Goal: Task Accomplishment & Management: Complete application form

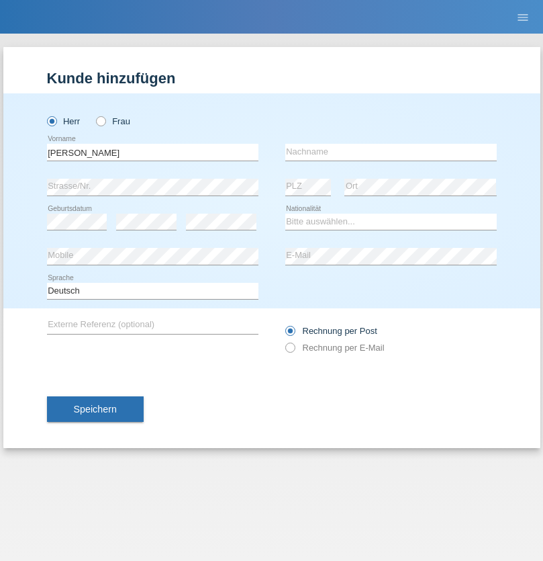
type input "[PERSON_NAME]"
click at [391, 152] on input "text" at bounding box center [391, 152] width 212 height 17
type input "[PERSON_NAME]"
select select "PA"
select select "C"
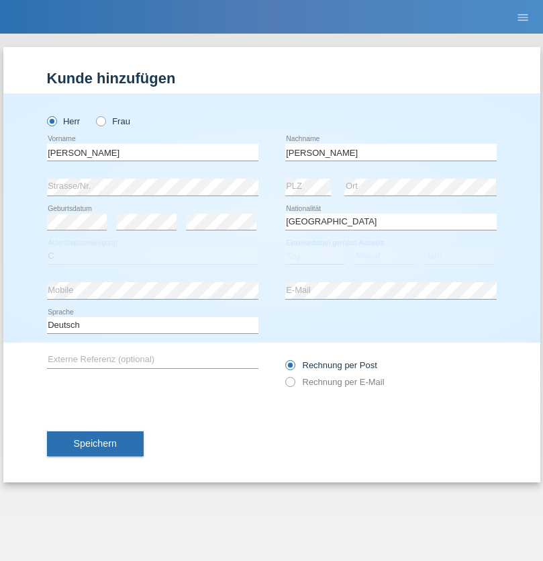
select select "16"
select select "08"
select select "2021"
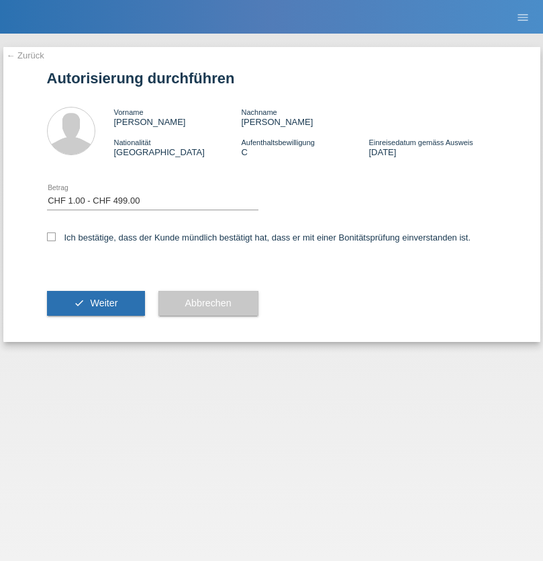
select select "1"
checkbox input "true"
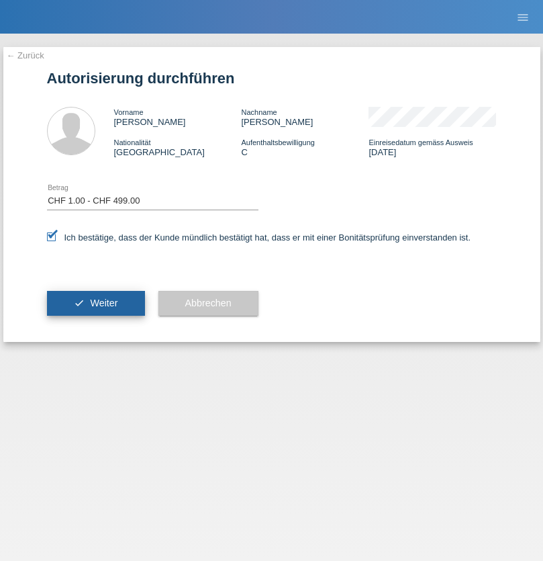
click at [95, 303] on span "Weiter" at bounding box center [104, 302] width 28 height 11
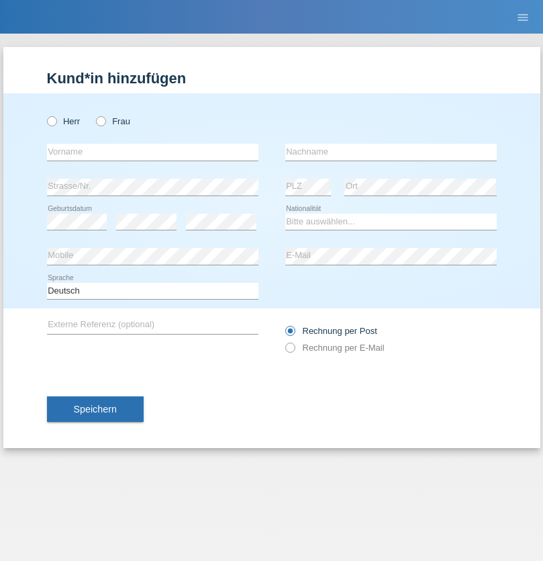
radio input "true"
click at [152, 152] on input "text" at bounding box center [153, 152] width 212 height 17
type input "Rodrigo"
click at [391, 152] on input "text" at bounding box center [391, 152] width 212 height 17
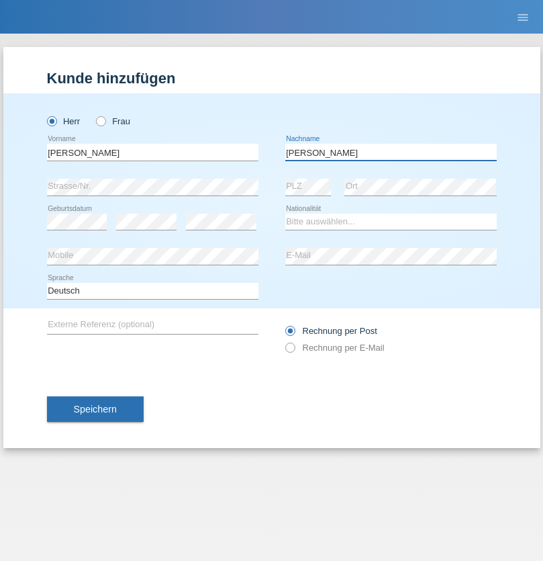
type input "Mendes"
select select "PT"
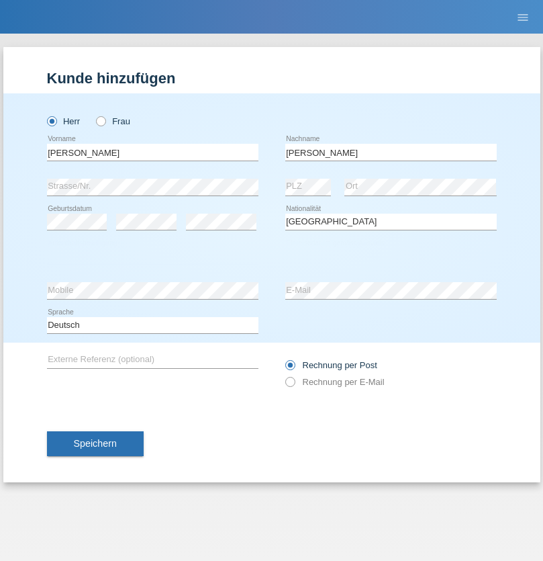
select select "C"
select select "16"
select select "08"
select select "2021"
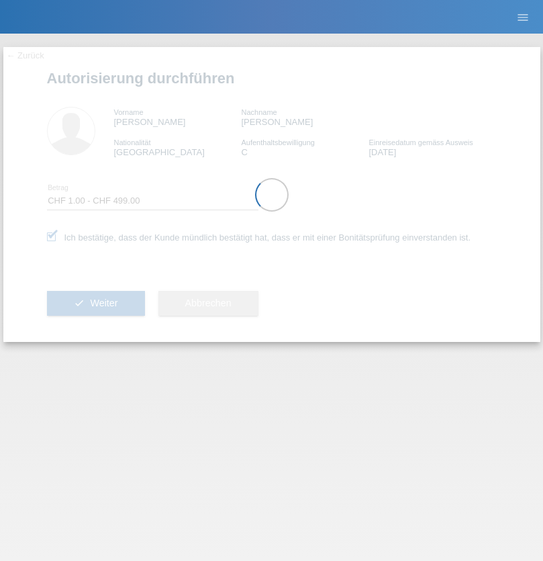
select select "1"
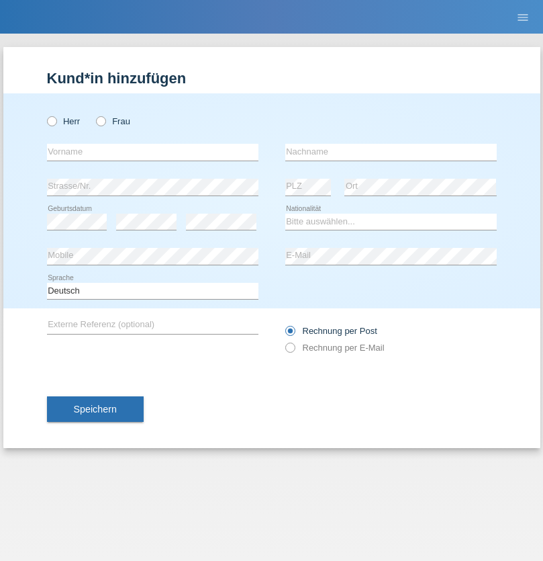
radio input "true"
click at [152, 152] on input "text" at bounding box center [153, 152] width 212 height 17
type input "[PERSON_NAME]"
click at [391, 152] on input "text" at bounding box center [391, 152] width 212 height 17
type input "Beji"
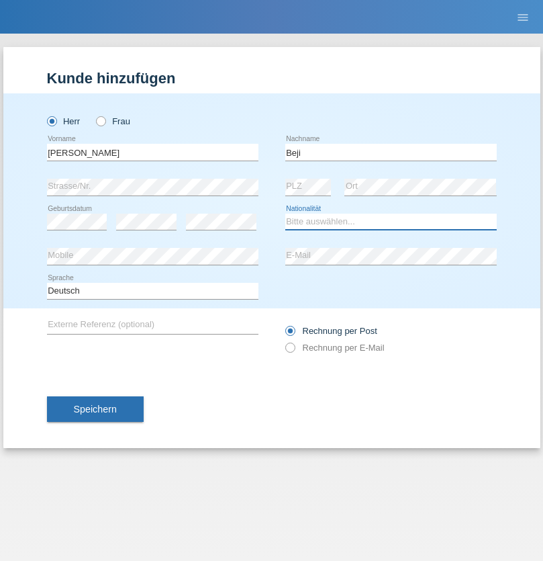
select select "TN"
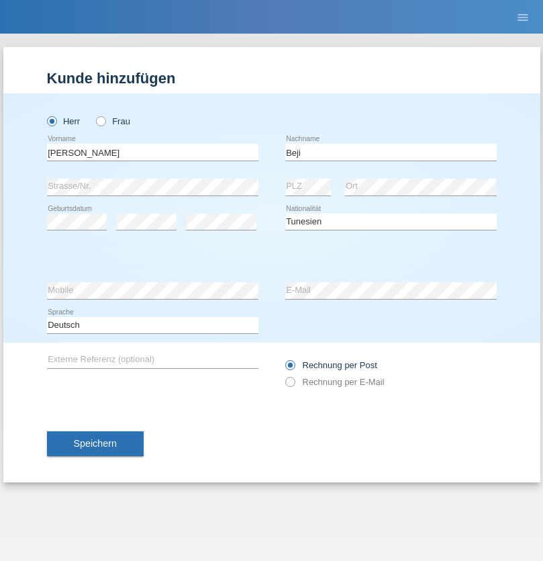
select select "C"
select select "01"
select select "06"
select select "2013"
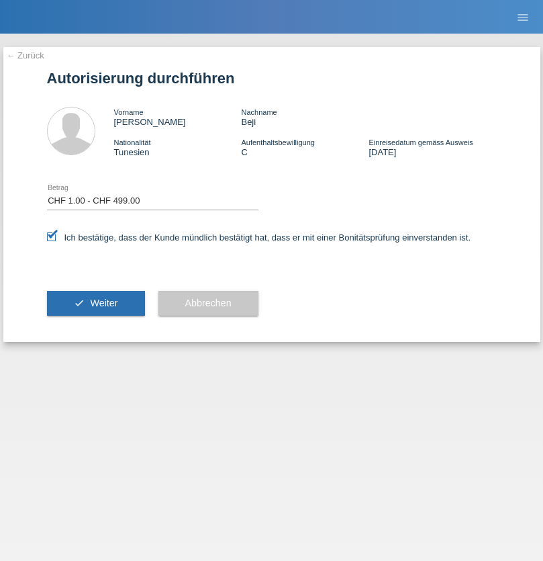
select select "1"
click at [95, 303] on span "Weiter" at bounding box center [104, 302] width 28 height 11
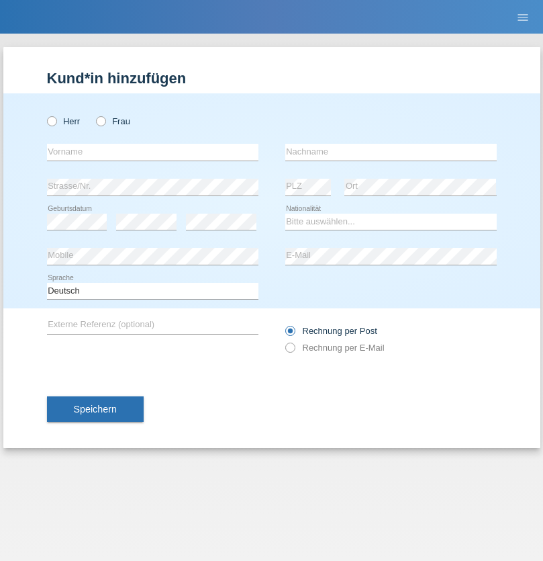
radio input "true"
click at [152, 152] on input "text" at bounding box center [153, 152] width 212 height 17
type input "[PERSON_NAME]"
click at [391, 152] on input "text" at bounding box center [391, 152] width 212 height 17
type input "Mürset"
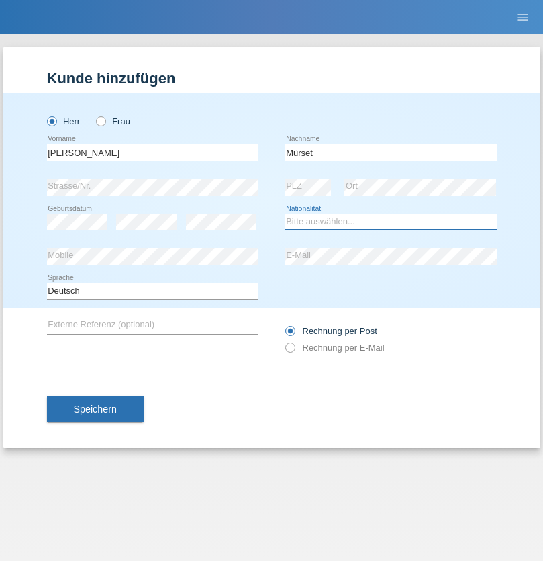
select select "CH"
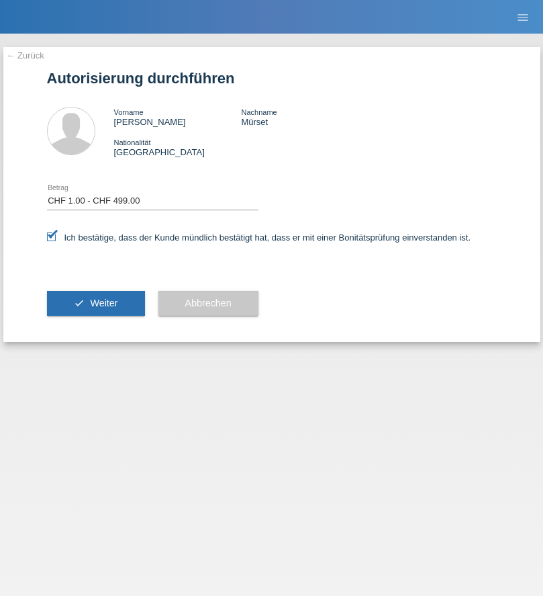
select select "1"
click at [95, 303] on span "Weiter" at bounding box center [104, 302] width 28 height 11
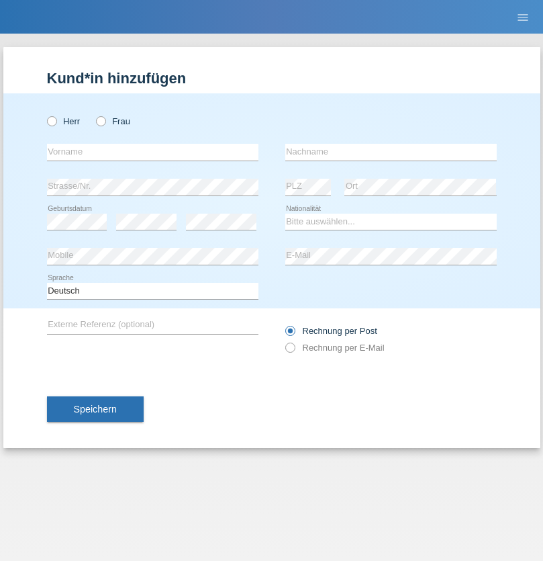
radio input "true"
click at [152, 152] on input "text" at bounding box center [153, 152] width 212 height 17
type input "Handrudolf"
click at [391, 152] on input "text" at bounding box center [391, 152] width 212 height 17
type input "Hörler"
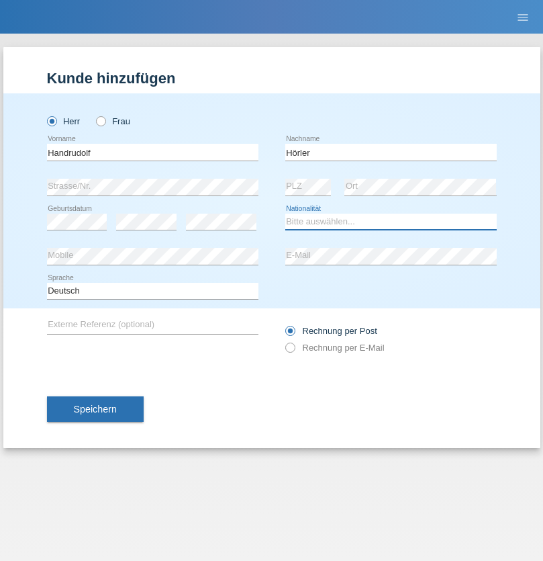
select select "CH"
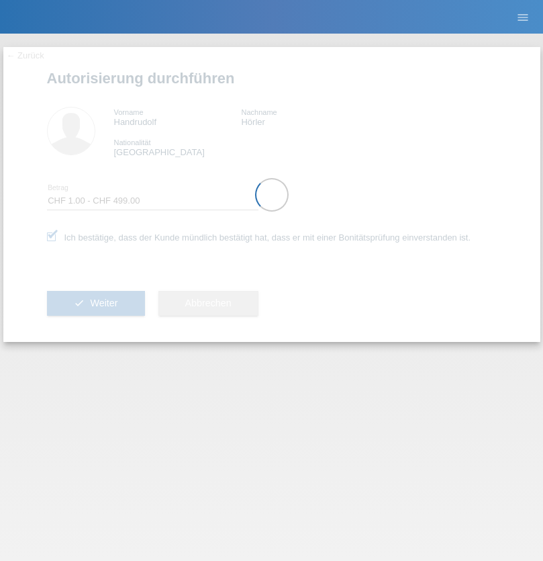
select select "1"
